Goal: Information Seeking & Learning: Check status

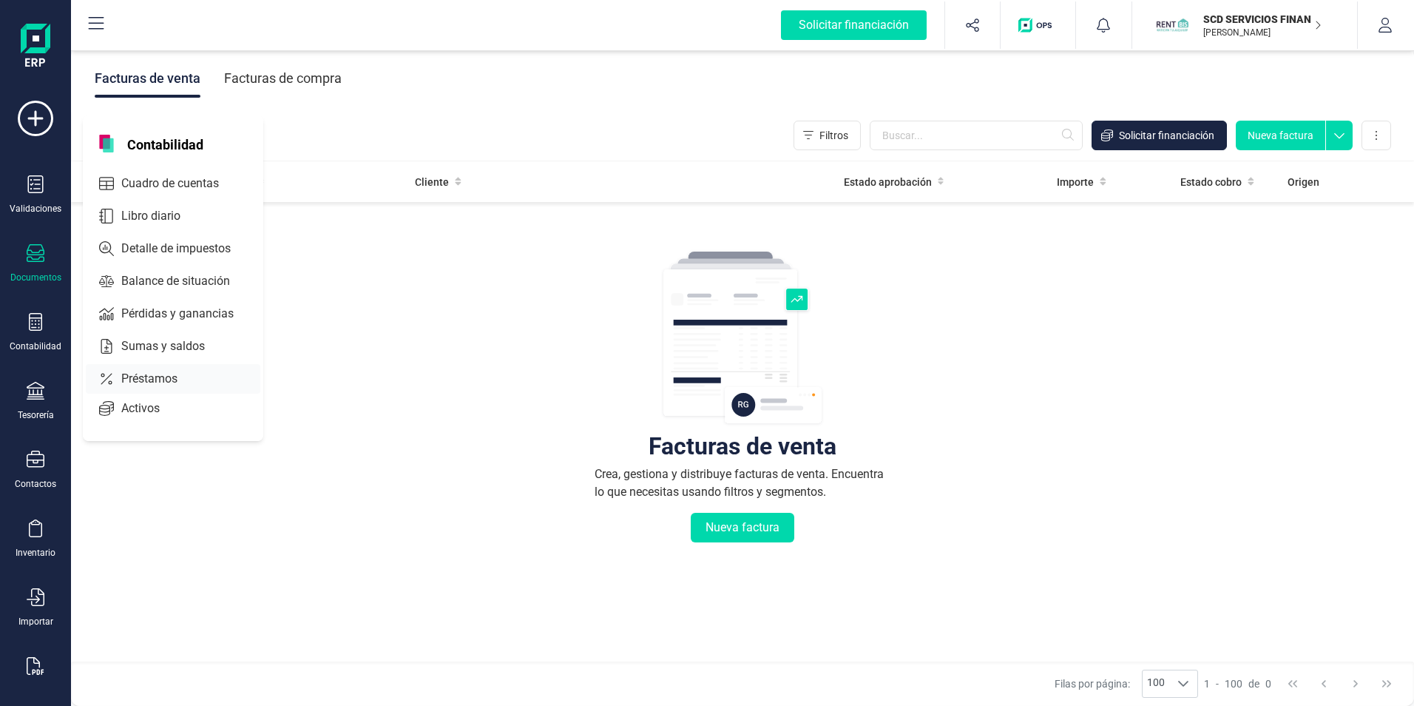
click at [151, 379] on span "Préstamos" at bounding box center [159, 379] width 89 height 18
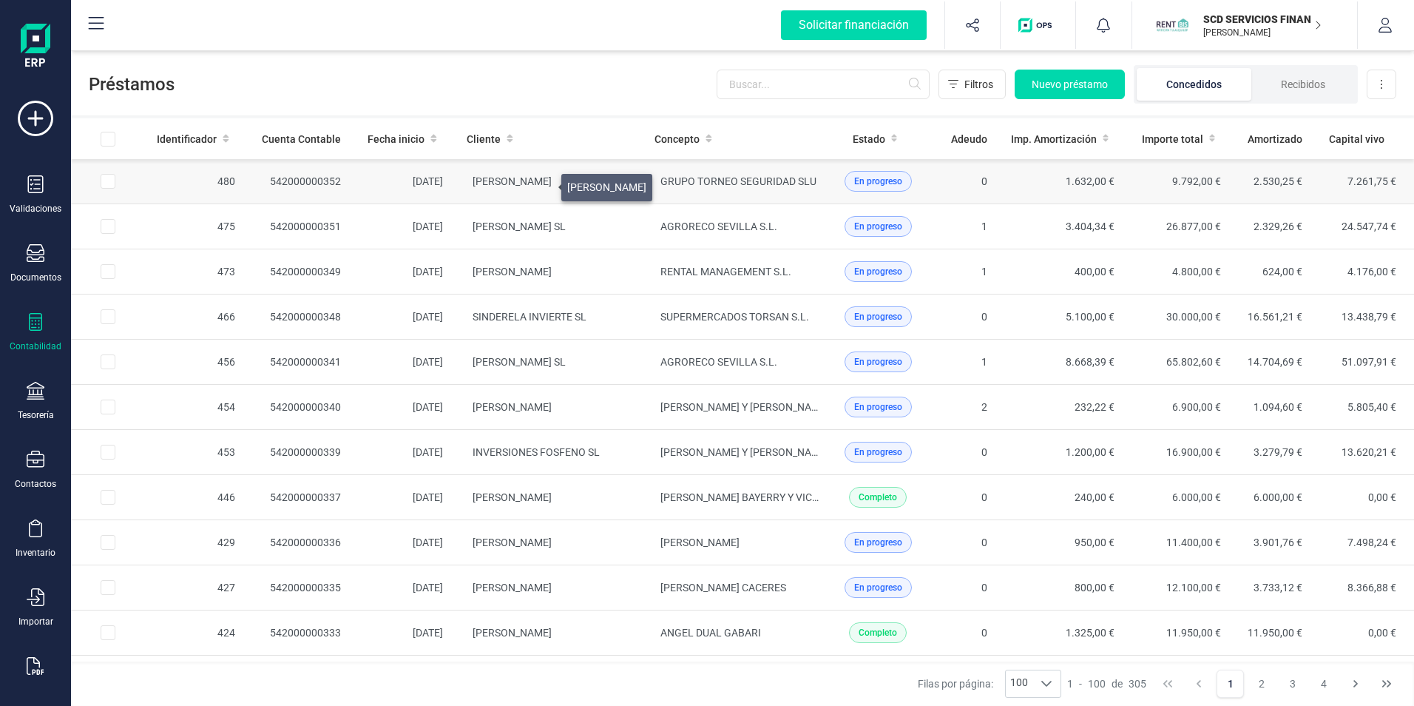
click at [544, 183] on span "[PERSON_NAME]" at bounding box center [512, 181] width 79 height 12
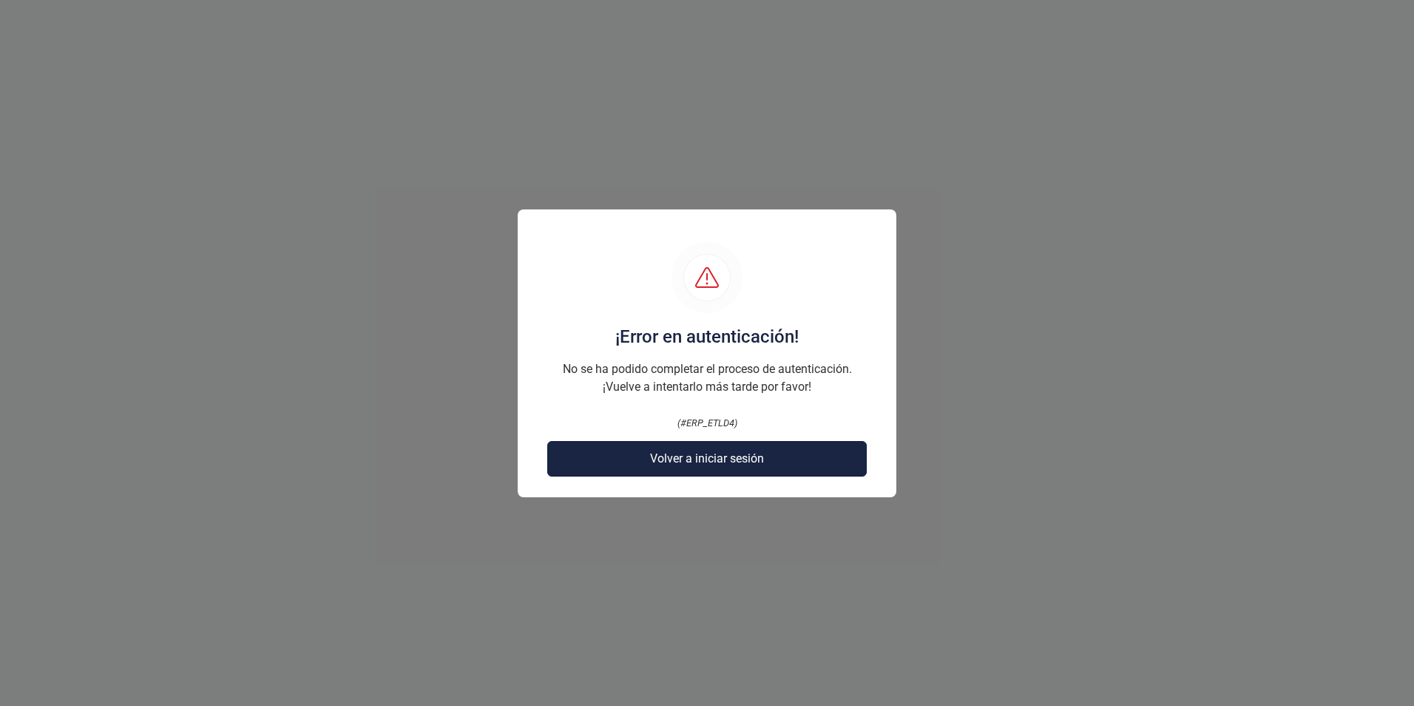
click at [690, 459] on span "Volver a iniciar sesión" at bounding box center [707, 459] width 114 height 18
